Goal: Task Accomplishment & Management: Use online tool/utility

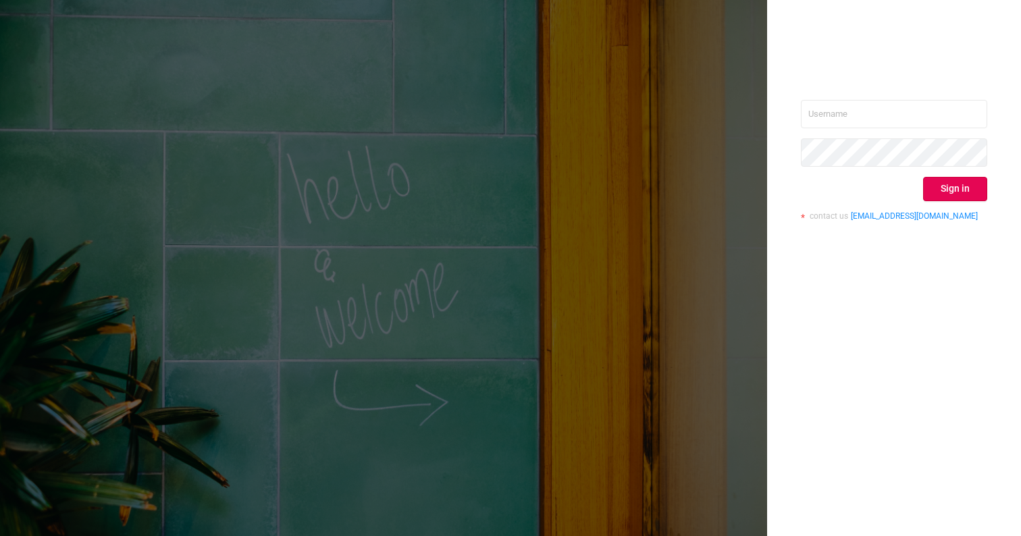
click at [877, 95] on div "Sign in contact us [EMAIL_ADDRESS][DOMAIN_NAME]" at bounding box center [894, 268] width 254 height 536
click at [864, 111] on input "text" at bounding box center [894, 114] width 186 height 28
type input "[EMAIL_ADDRESS][DOMAIN_NAME]"
click at [969, 203] on div "[EMAIL_ADDRESS][DOMAIN_NAME] Sign in contact us [EMAIL_ADDRESS][DOMAIN_NAME]" at bounding box center [894, 165] width 186 height 131
click at [966, 188] on button "Sign in" at bounding box center [955, 189] width 64 height 24
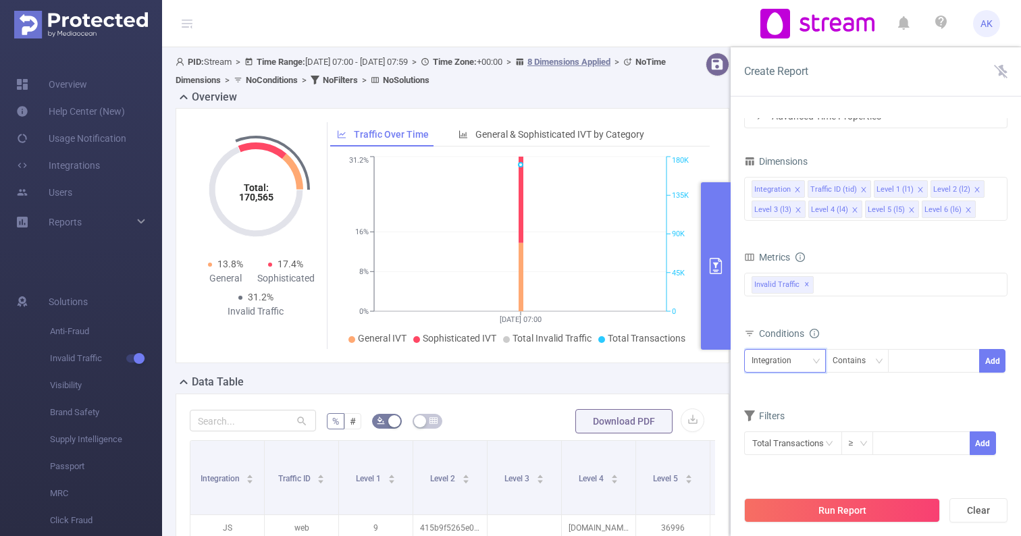
click at [794, 356] on div "Integration" at bounding box center [776, 361] width 49 height 22
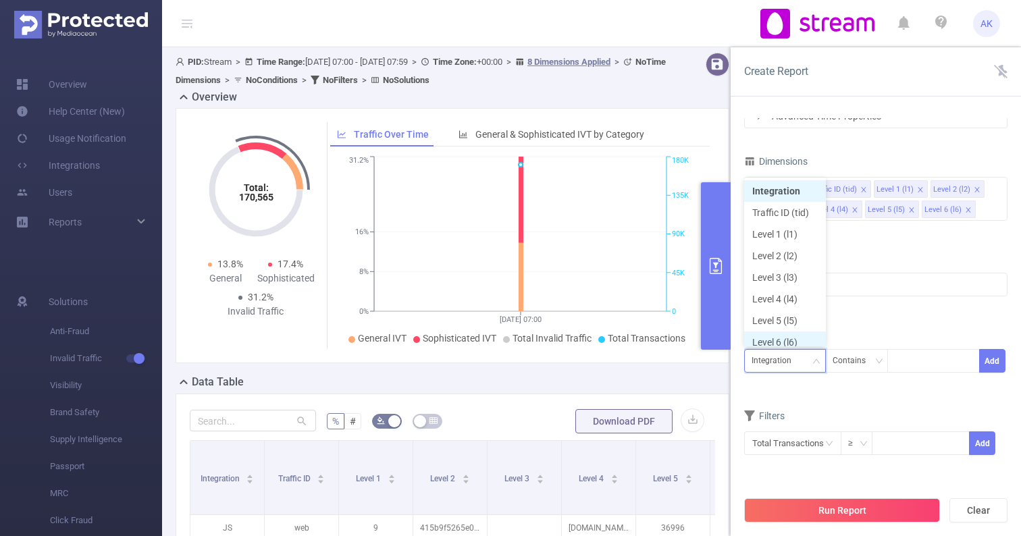
scroll to position [7, 0]
click at [777, 226] on li "Level 1 (l1)" at bounding box center [785, 228] width 82 height 22
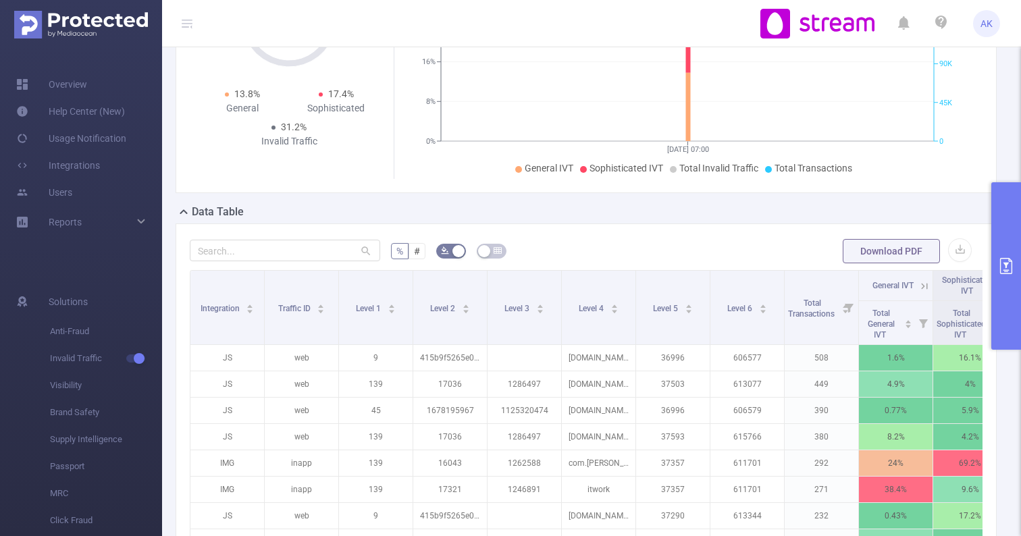
scroll to position [161, 0]
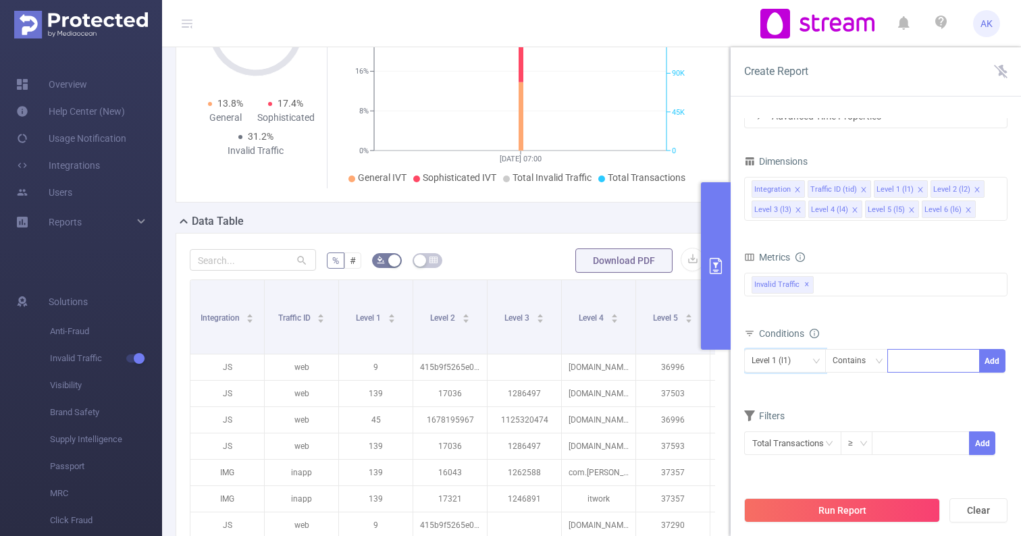
click at [928, 364] on div at bounding box center [934, 361] width 78 height 22
click at [852, 363] on div "Contains" at bounding box center [854, 361] width 43 height 22
click at [854, 414] on li "Is" at bounding box center [870, 411] width 90 height 22
click at [914, 359] on div at bounding box center [934, 361] width 78 height 22
type input "145"
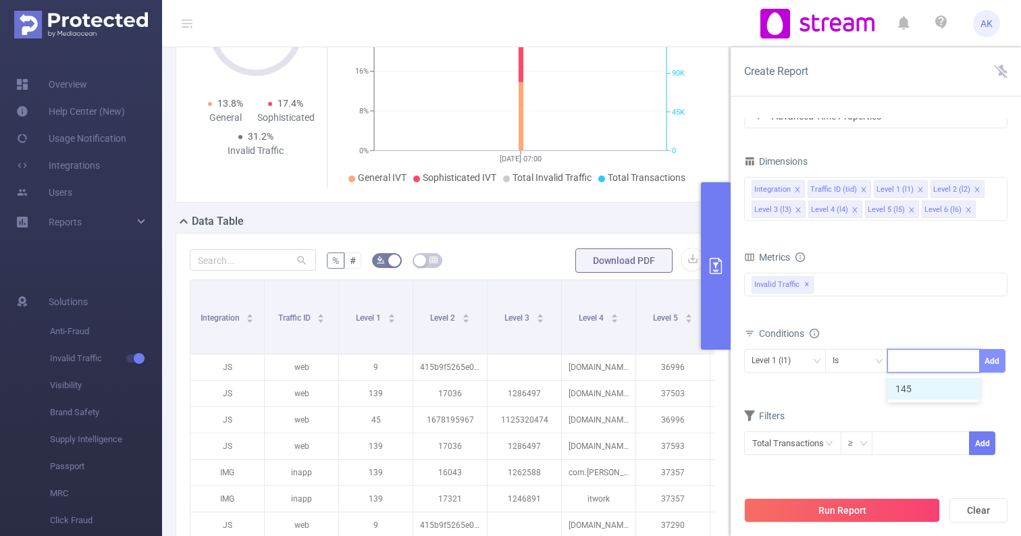
click at [999, 359] on button "Add" at bounding box center [992, 361] width 26 height 24
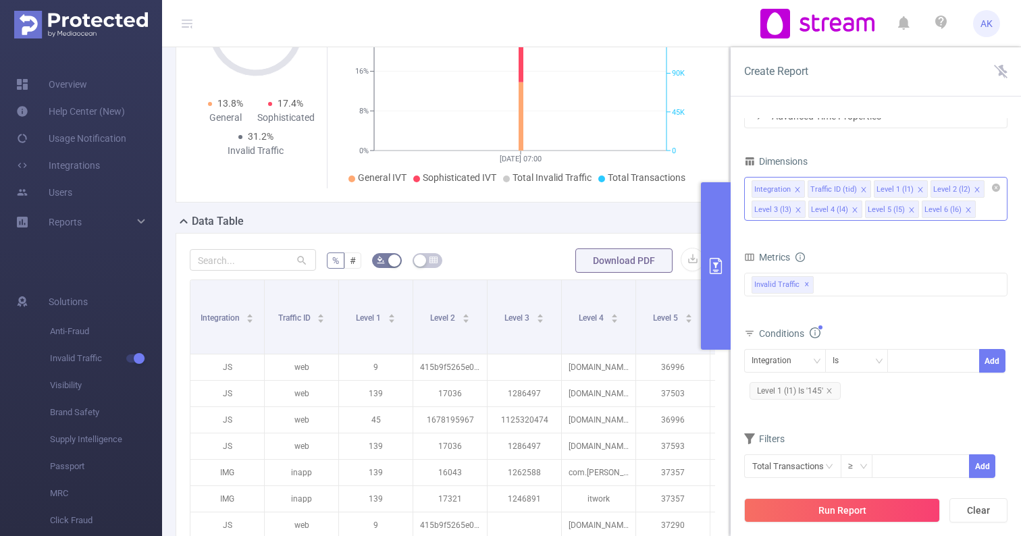
click at [984, 216] on div "Integration Traffic ID (tid) Level 1 (l1) Level 2 (l2) Level 3 (l3) Level 4 (l4…" at bounding box center [875, 199] width 263 height 44
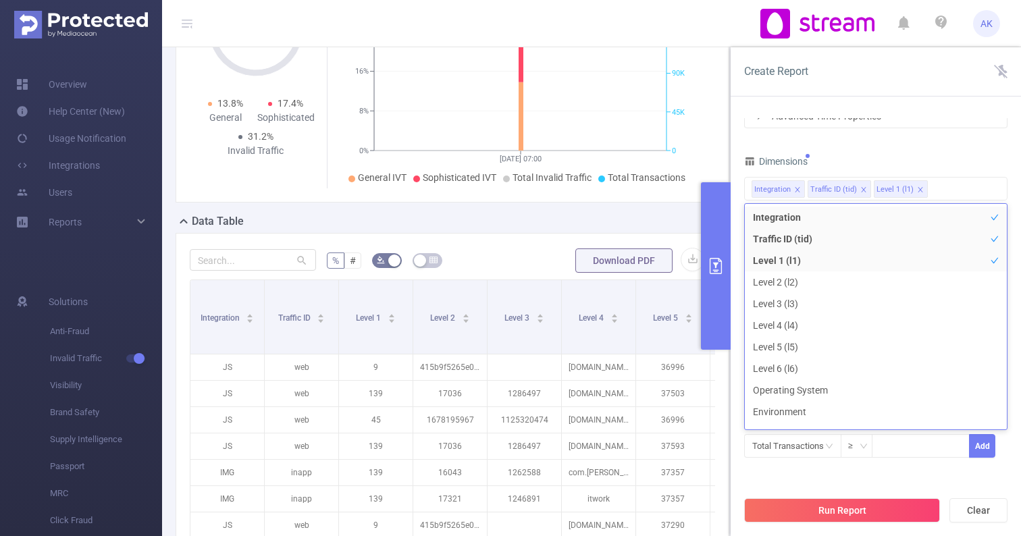
click at [938, 161] on div "Dimensions" at bounding box center [875, 163] width 263 height 22
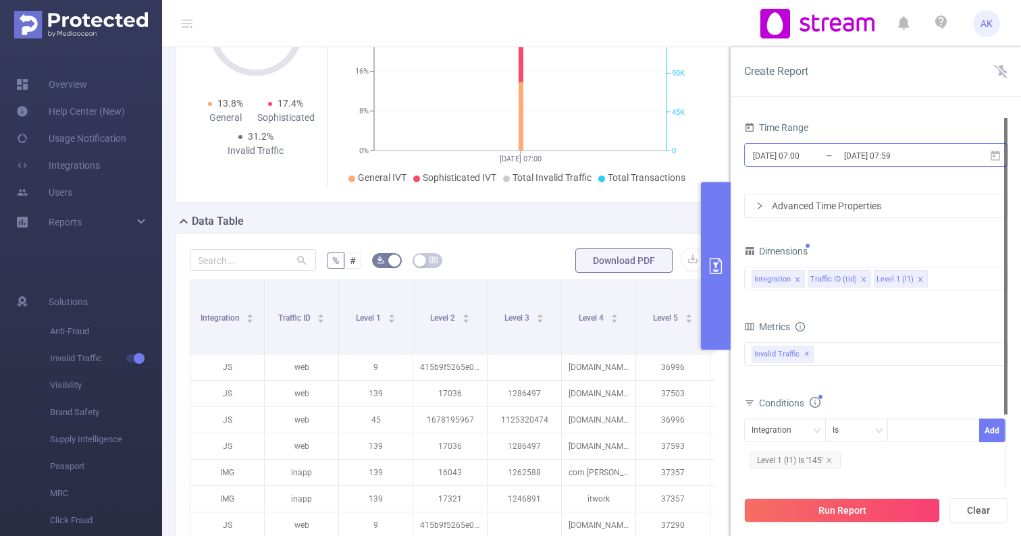
click at [898, 151] on input "[DATE] 07:59" at bounding box center [897, 156] width 109 height 18
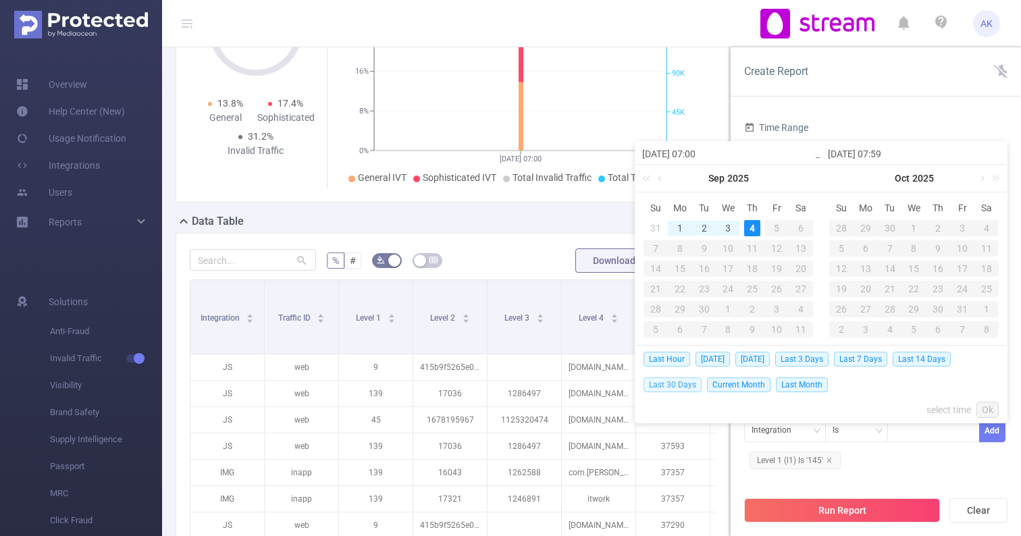
click at [680, 380] on span "Last 30 Days" at bounding box center [673, 385] width 58 height 15
type input "[DATE] 00:00"
type input "[DATE] 23:59"
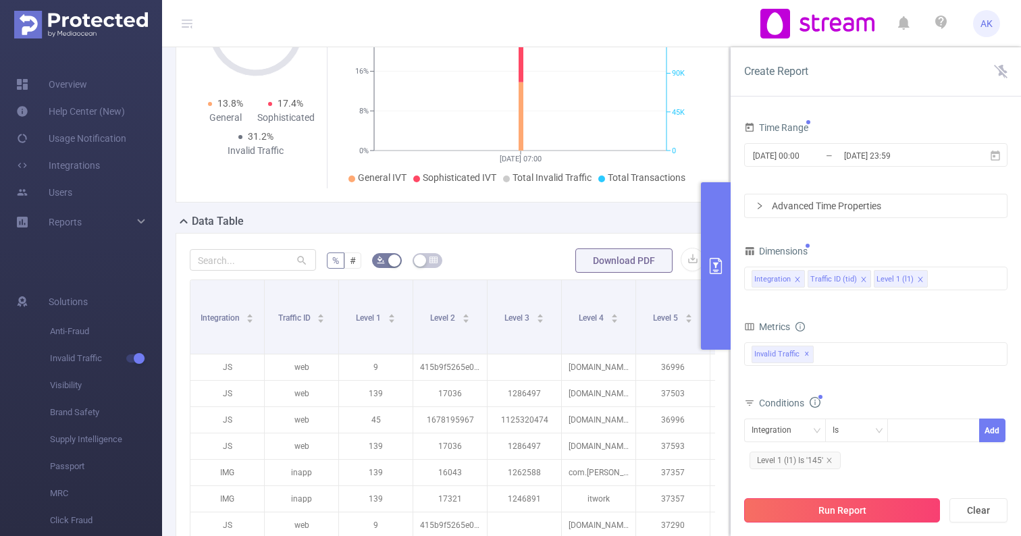
click at [898, 510] on button "Run Report" at bounding box center [842, 510] width 196 height 24
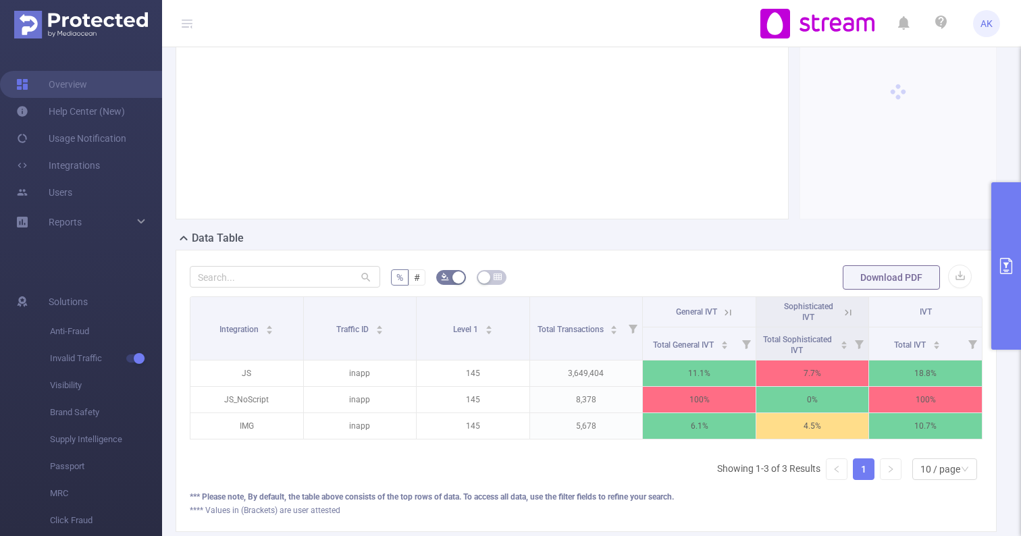
scroll to position [0, 3]
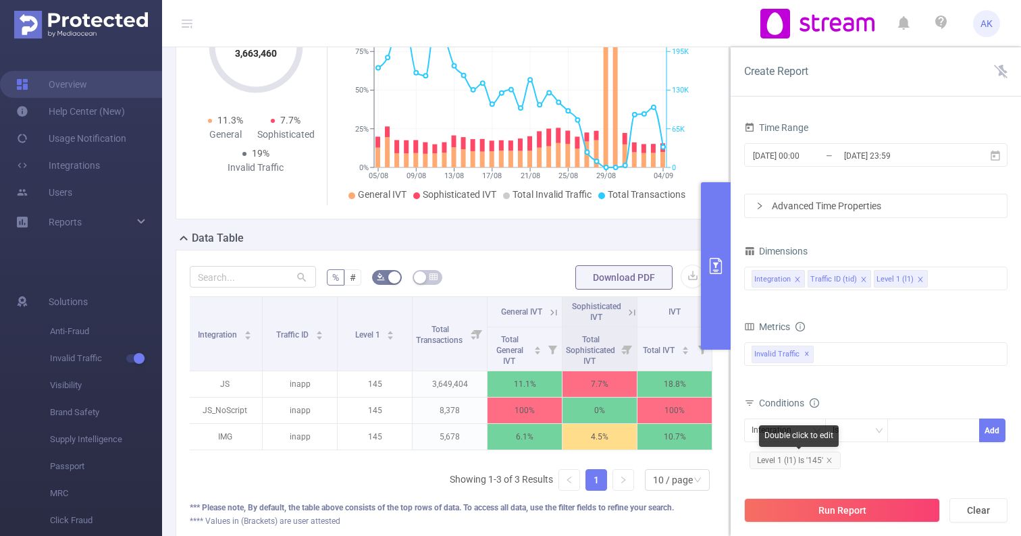
click at [834, 459] on span "Level 1 (l1) Is '145'" at bounding box center [795, 461] width 91 height 18
click at [809, 460] on span "Level 1 (l1) Is '145'" at bounding box center [795, 461] width 91 height 18
click at [931, 427] on div "145" at bounding box center [934, 430] width 78 height 22
type input "163"
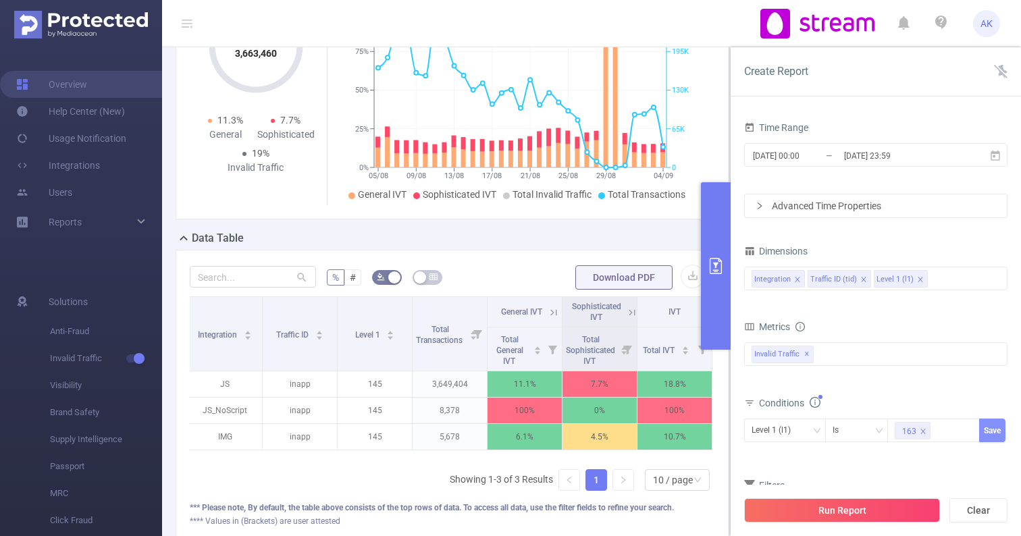
click at [996, 427] on button "Save" at bounding box center [992, 431] width 26 height 24
click at [862, 507] on button "Run Report" at bounding box center [842, 510] width 196 height 24
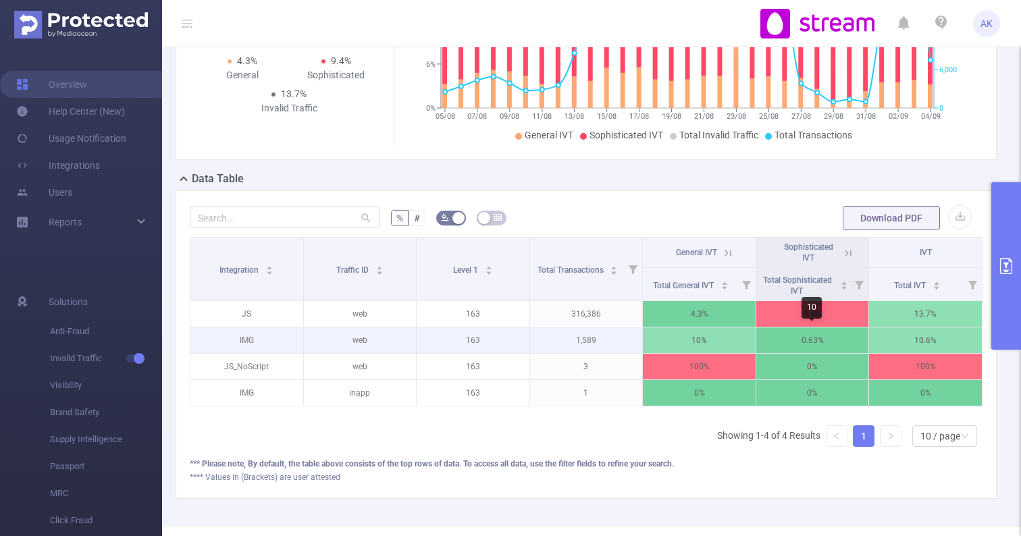
scroll to position [0, 3]
